Goal: Find specific page/section: Find specific page/section

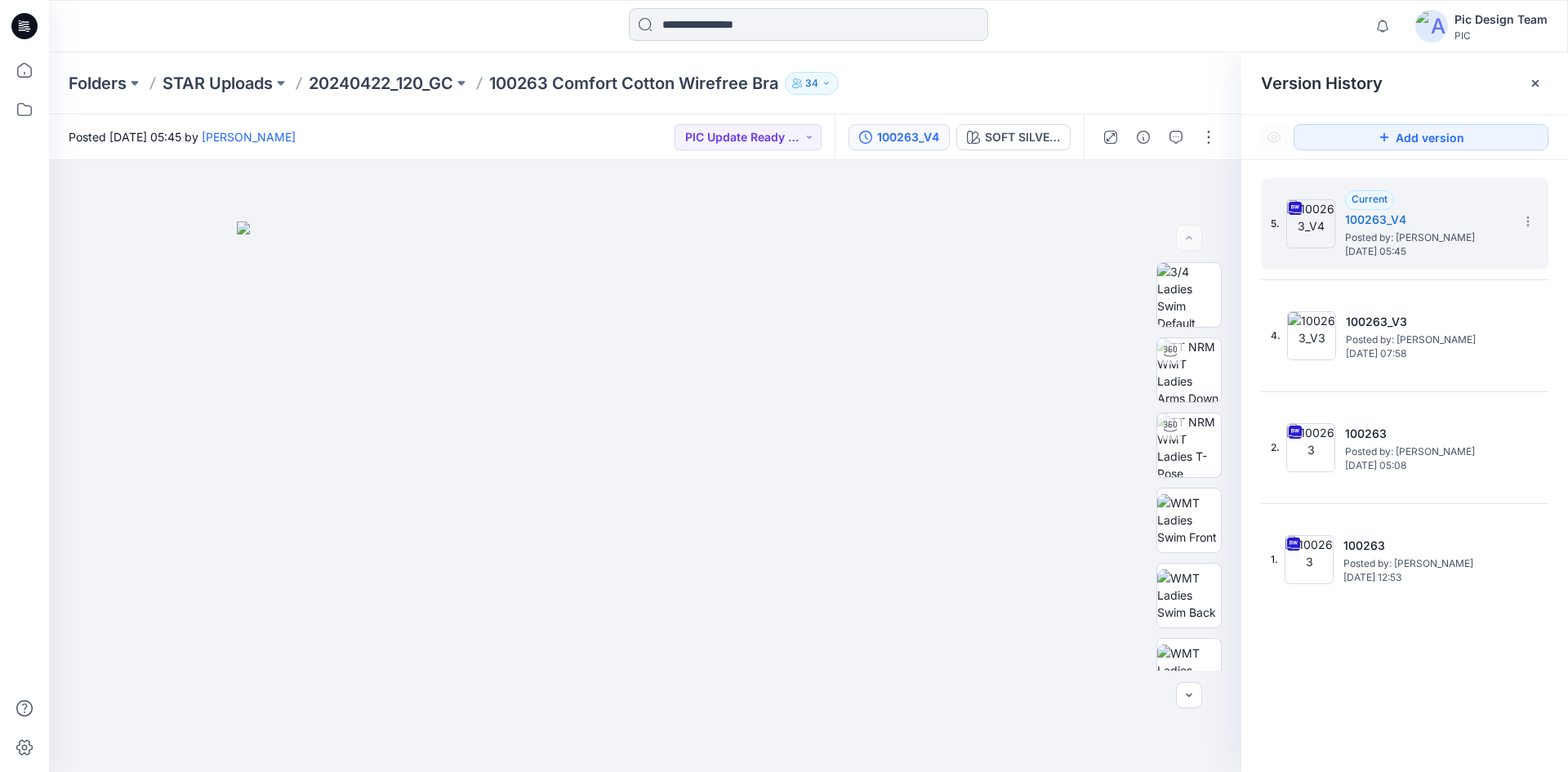
click at [676, 31] on input at bounding box center [808, 25] width 360 height 32
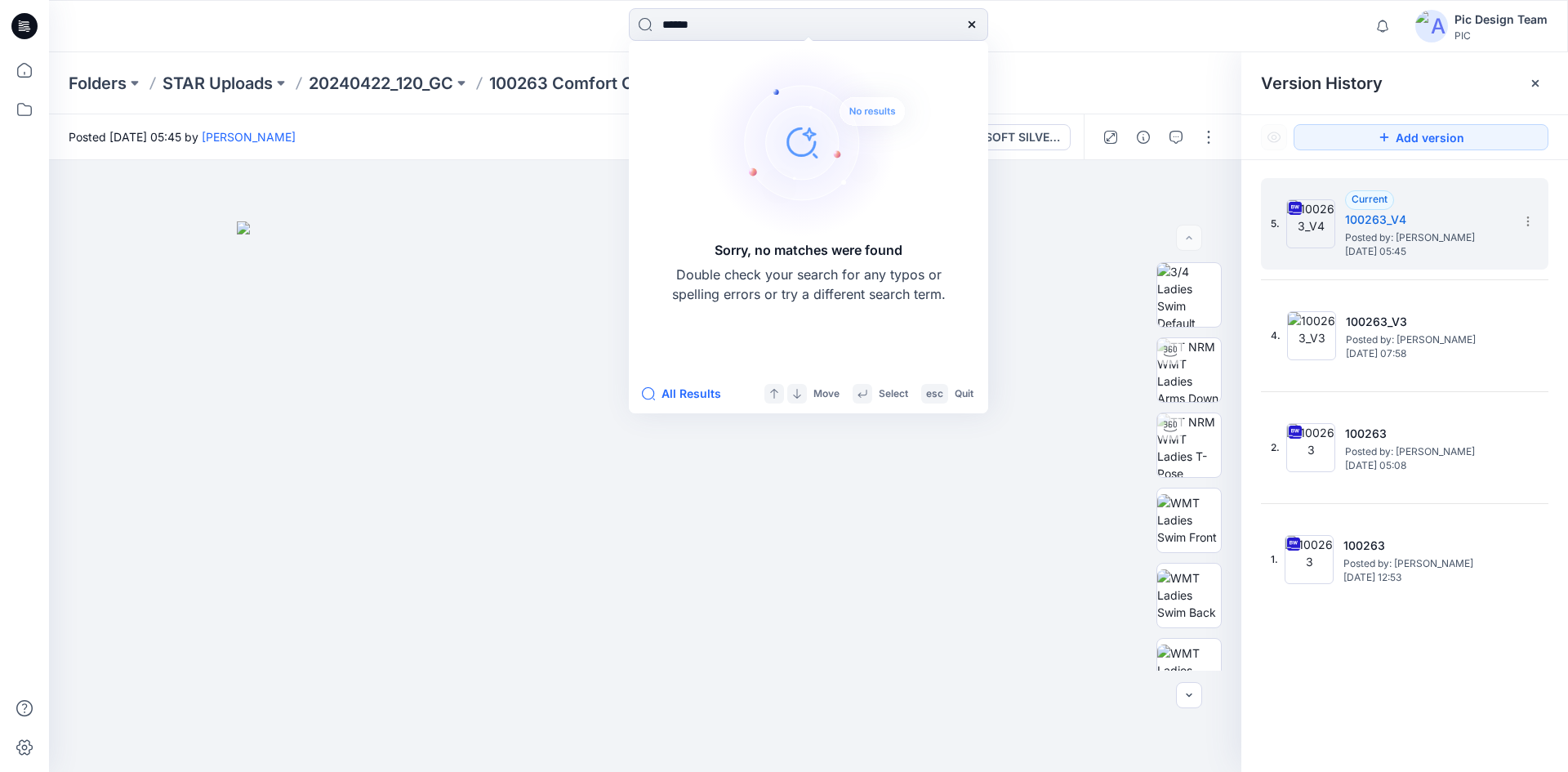
type input "******"
click at [971, 20] on icon at bounding box center [972, 25] width 13 height 13
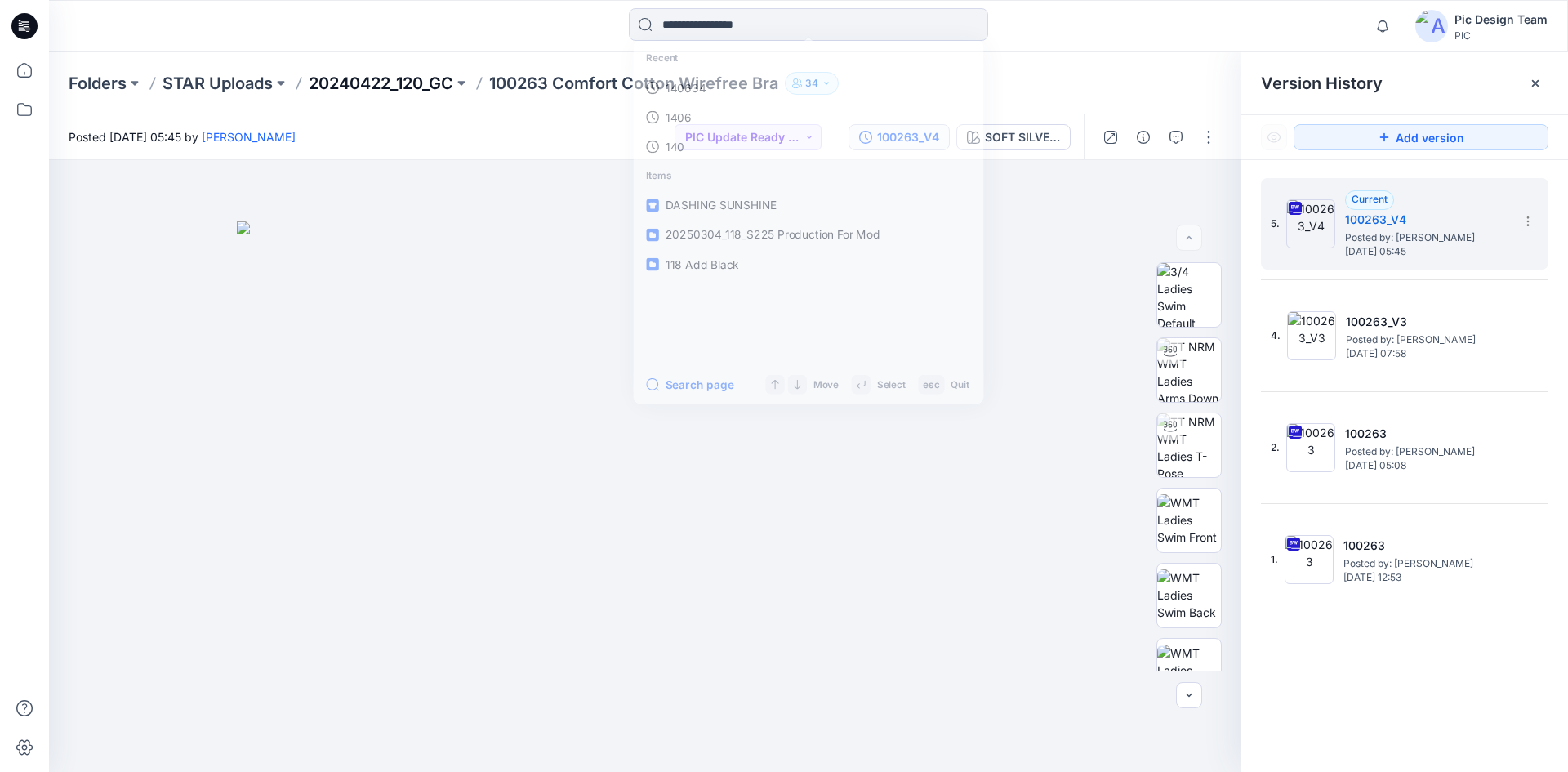
click at [429, 82] on p "20240422_120_GC" at bounding box center [380, 83] width 144 height 23
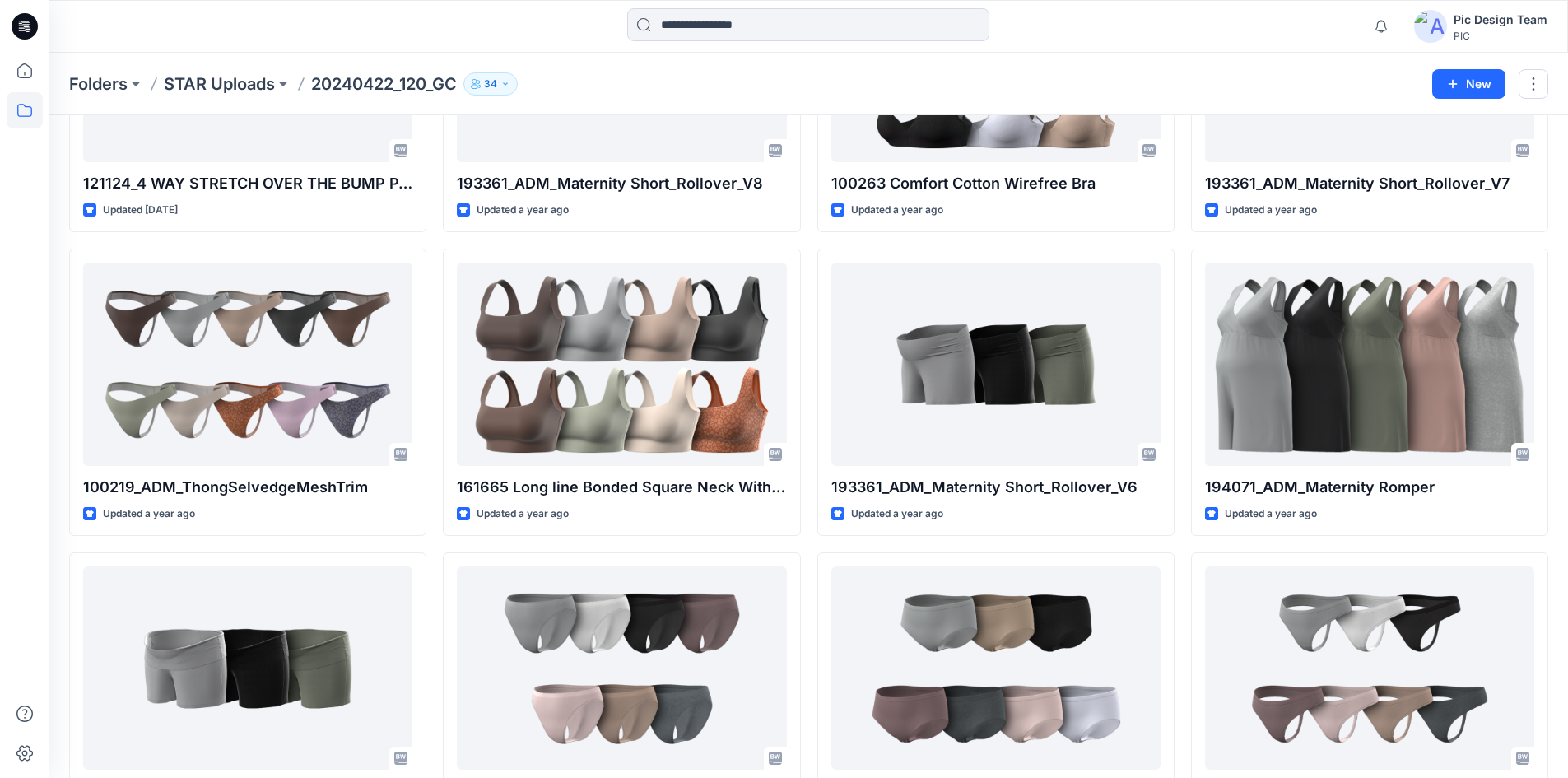
scroll to position [329, 0]
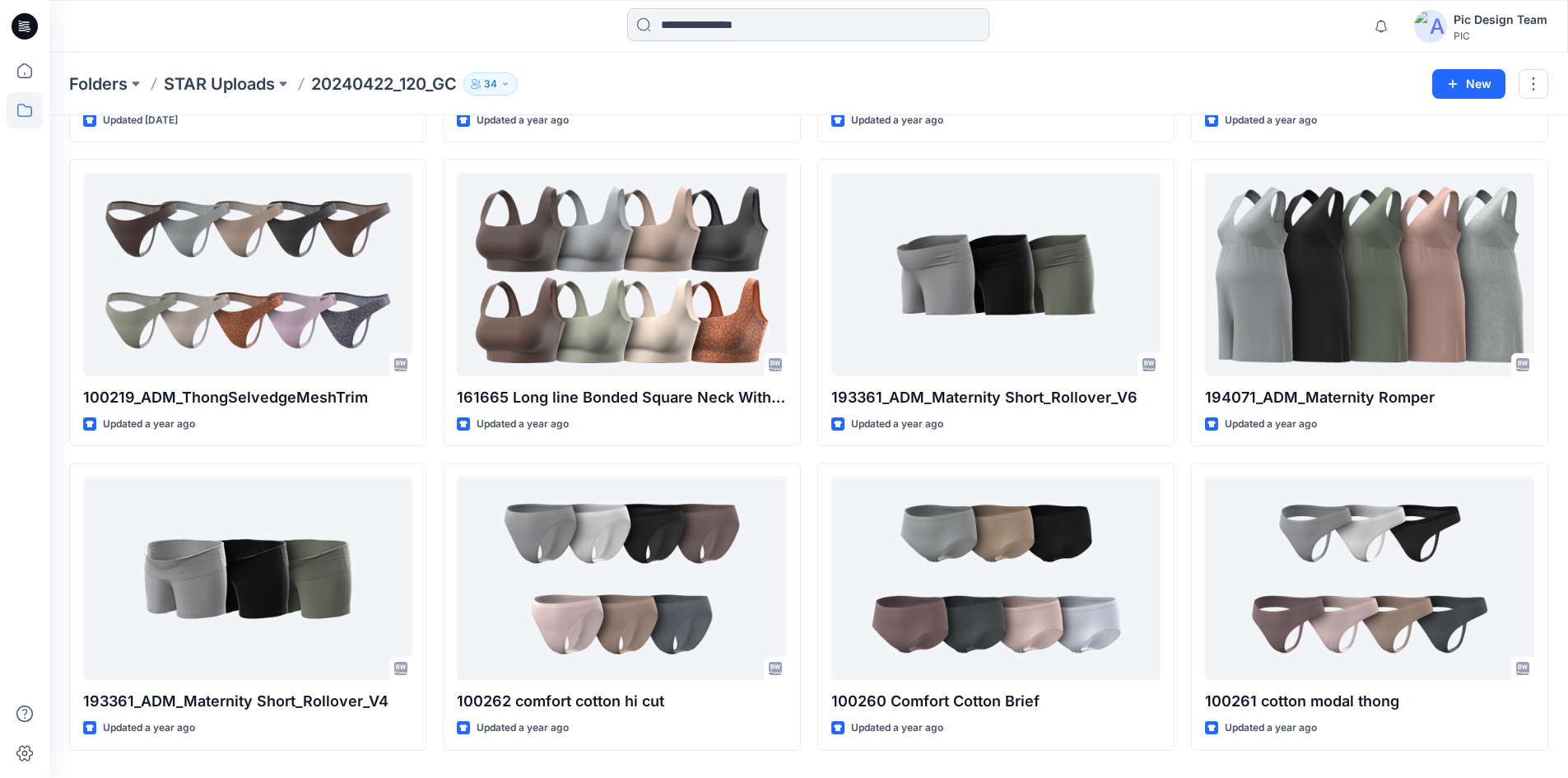
click at [782, 30] on input at bounding box center [808, 25] width 362 height 32
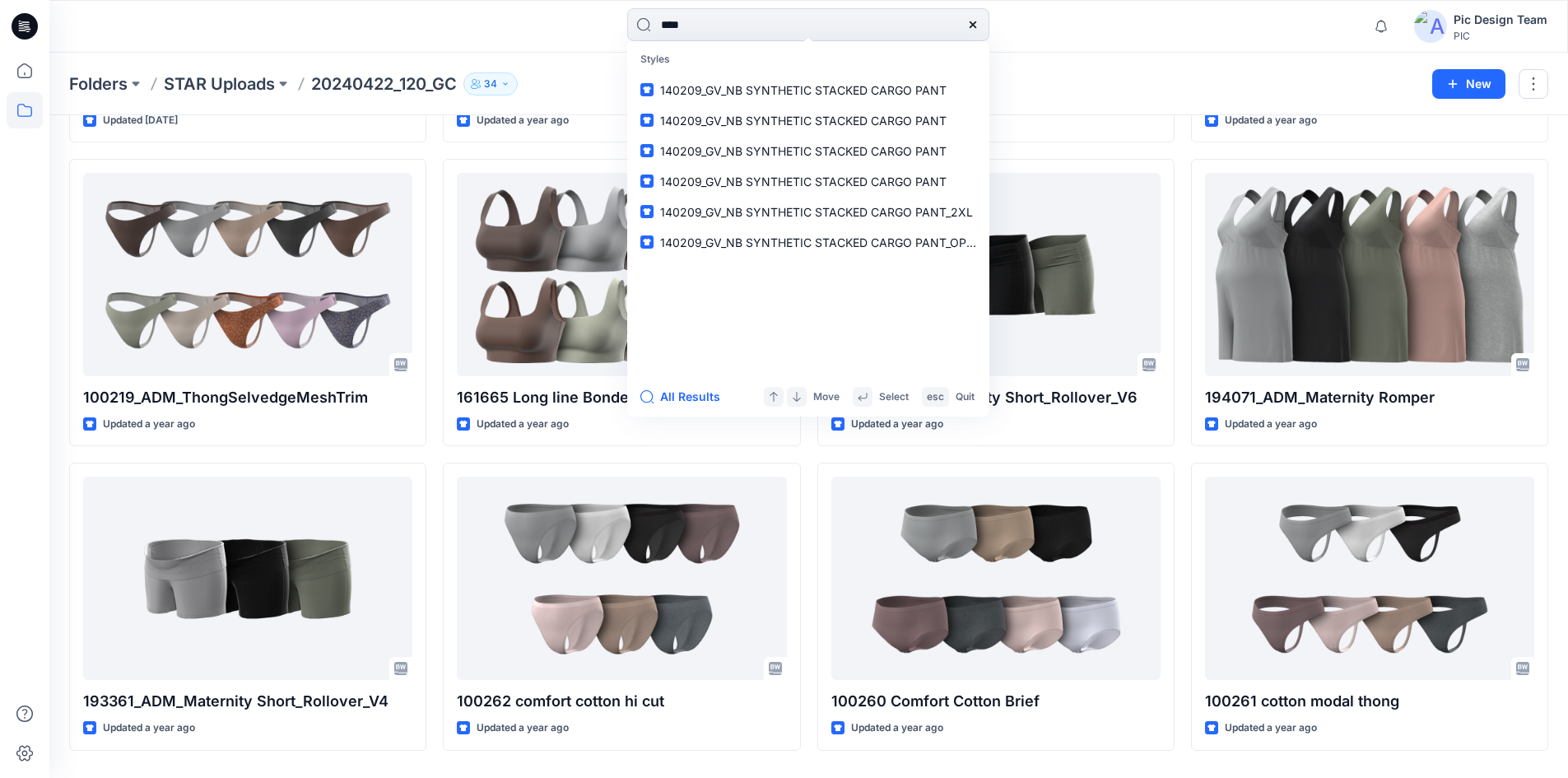
type input "***"
click at [973, 32] on div at bounding box center [972, 25] width 33 height 32
click at [976, 21] on icon at bounding box center [973, 25] width 13 height 13
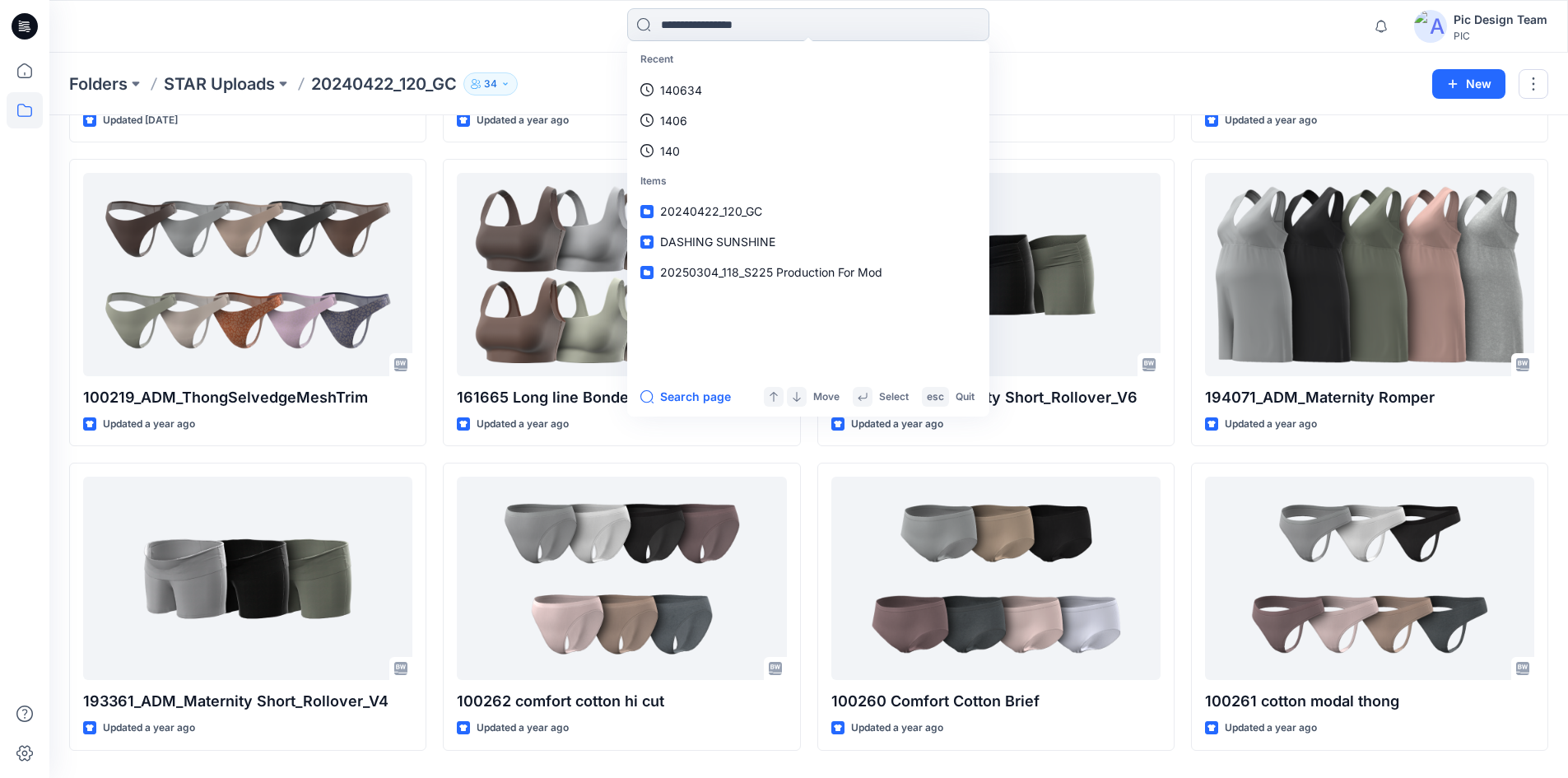
click at [968, 27] on input at bounding box center [808, 25] width 362 height 32
click at [1102, 47] on div "Recent 140 140 6 140634 Items 20240422_120_GC DASHING SUNSHINE 20250304_118_S22…" at bounding box center [809, 26] width 1518 height 53
